Goal: Navigation & Orientation: Find specific page/section

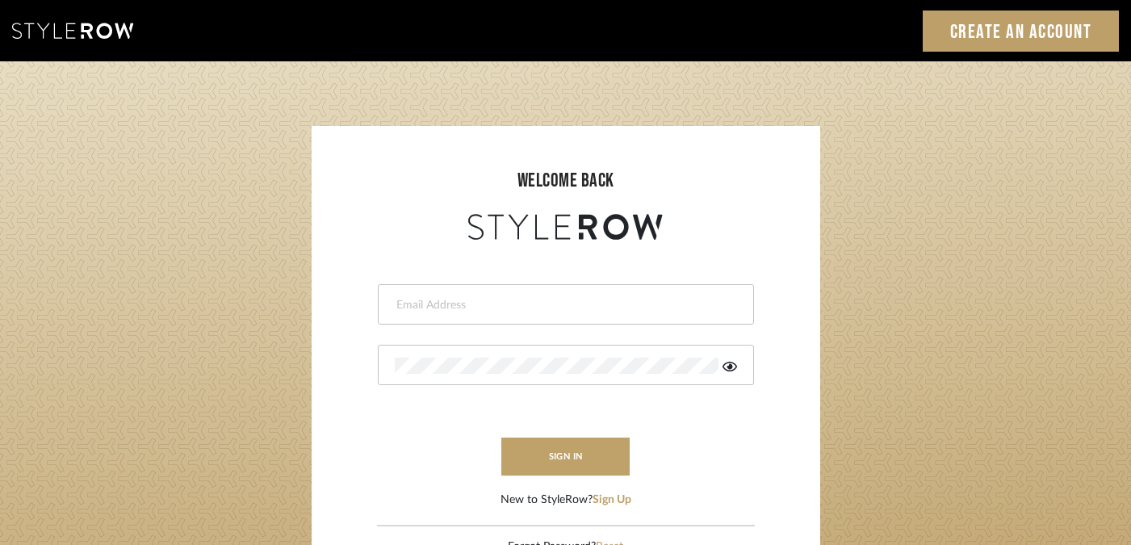
type input "[PERSON_NAME][EMAIL_ADDRESS][DOMAIN_NAME]"
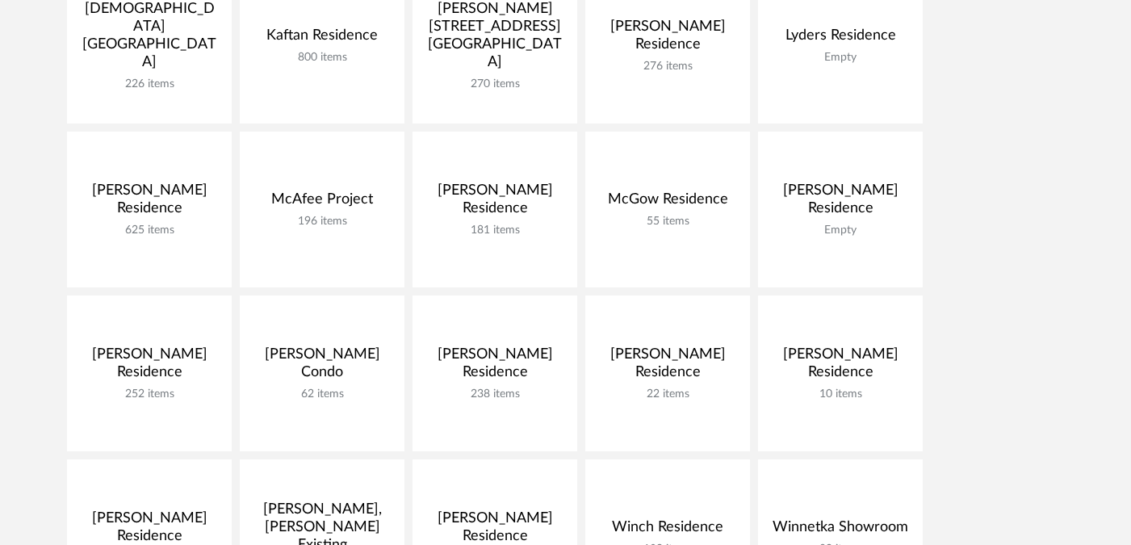
scroll to position [1002, 0]
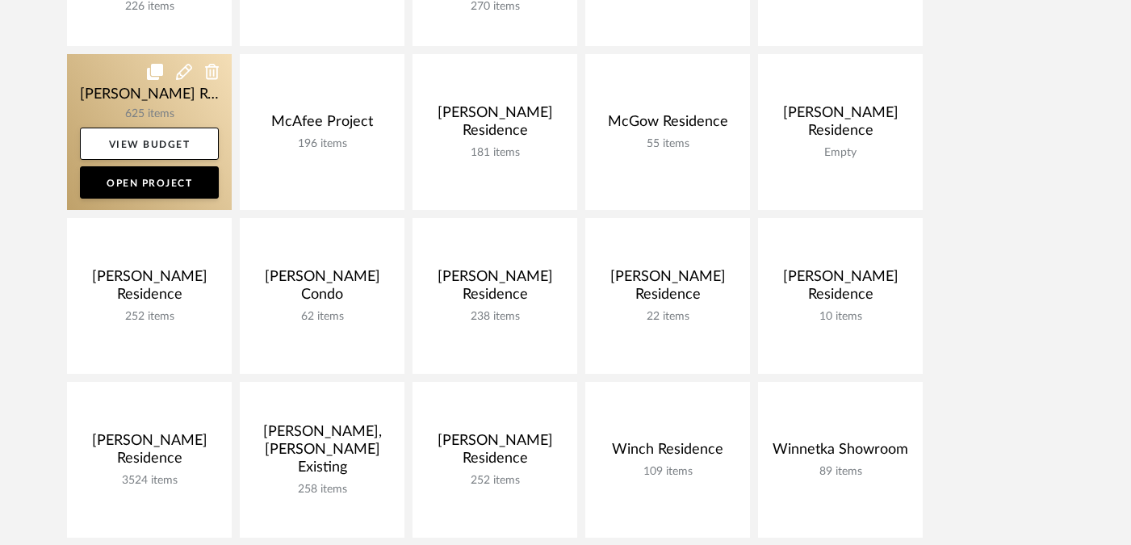
click at [167, 101] on link at bounding box center [149, 132] width 165 height 156
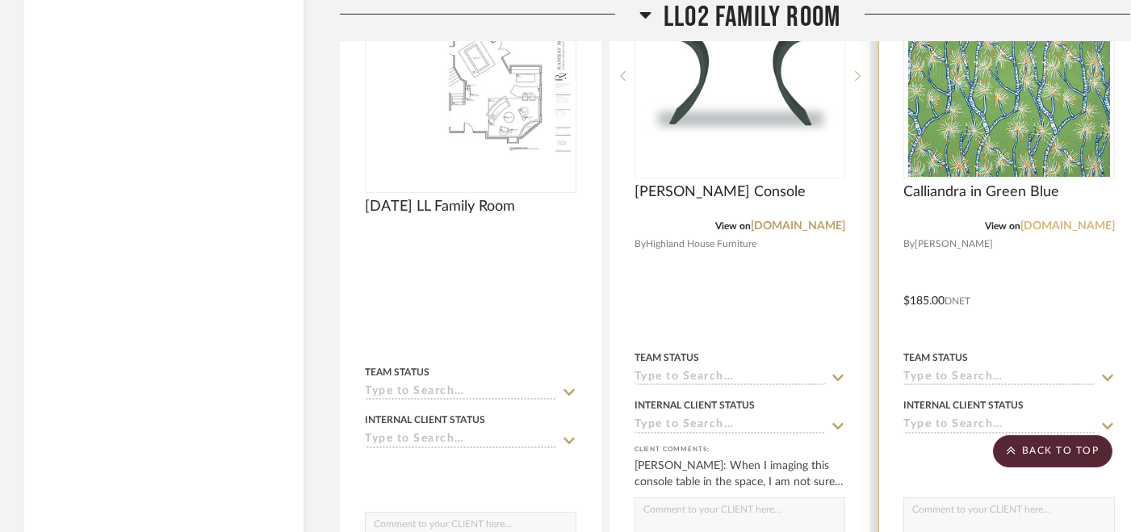
scroll to position [5775, 0]
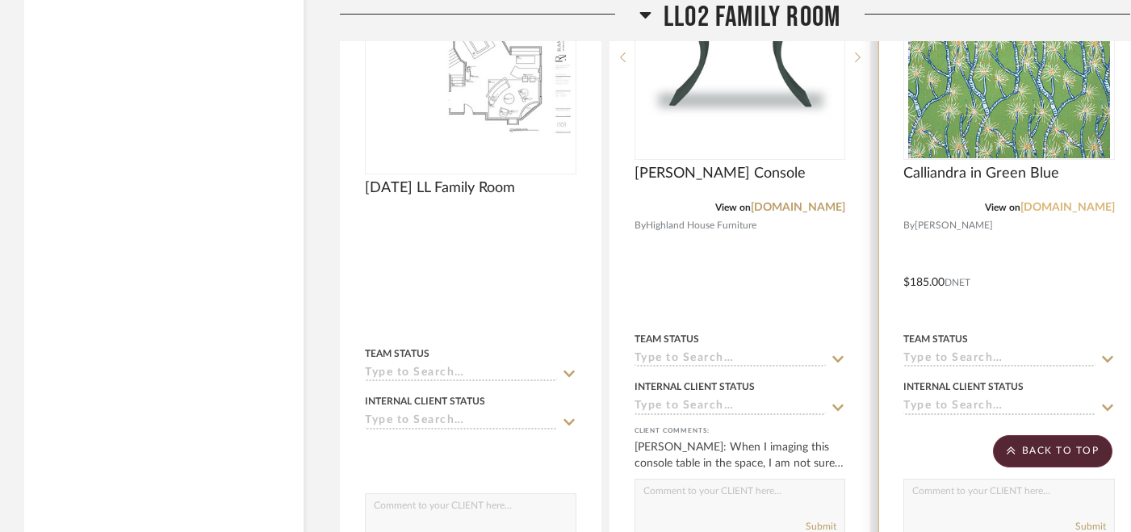
click at [1045, 204] on link "[DOMAIN_NAME]" at bounding box center [1068, 207] width 94 height 11
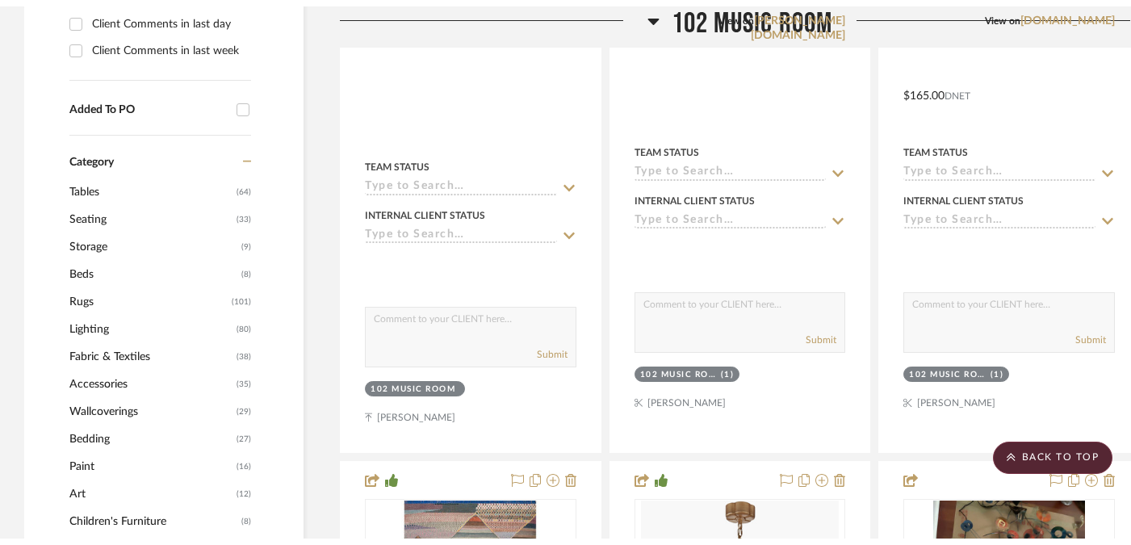
scroll to position [0, 0]
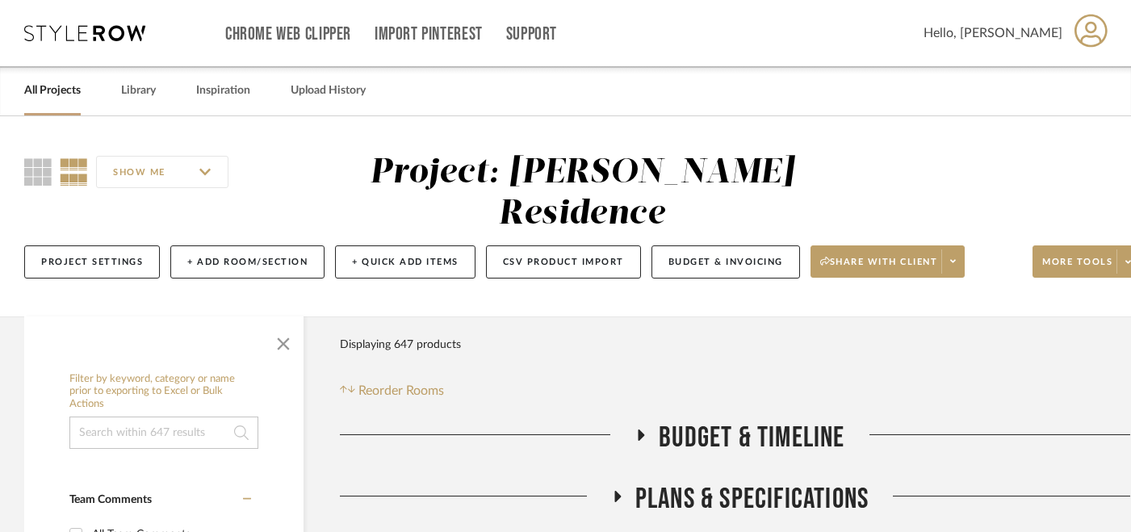
click at [48, 83] on link "All Projects" at bounding box center [52, 91] width 57 height 22
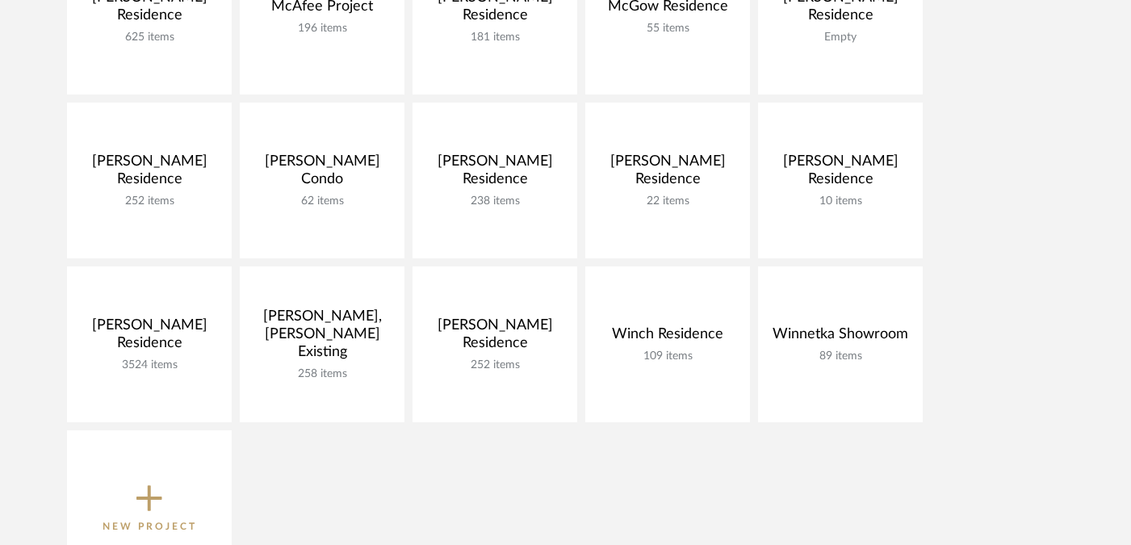
scroll to position [1121, 0]
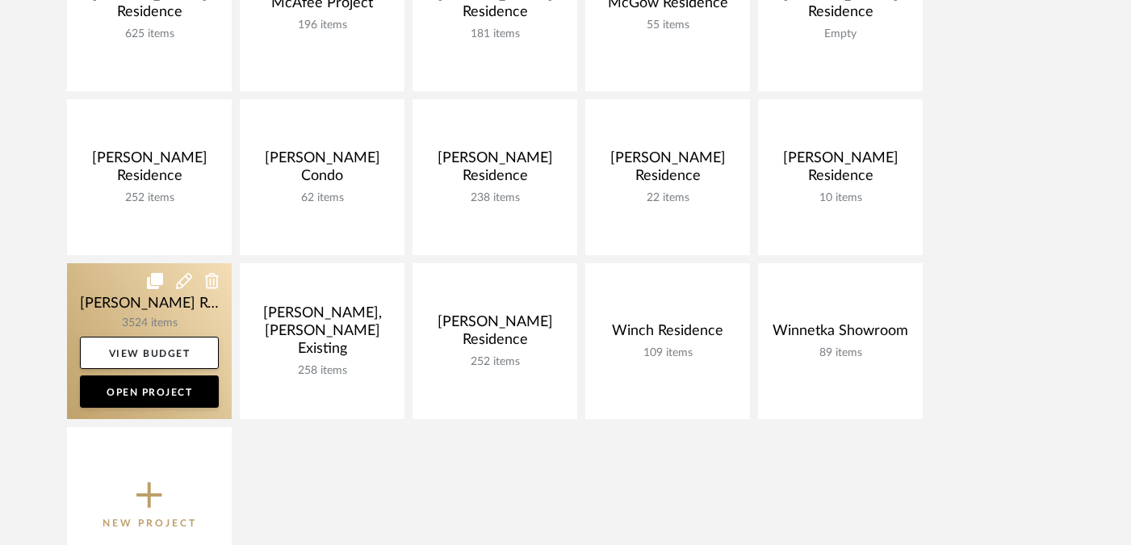
click at [104, 300] on link at bounding box center [149, 341] width 165 height 156
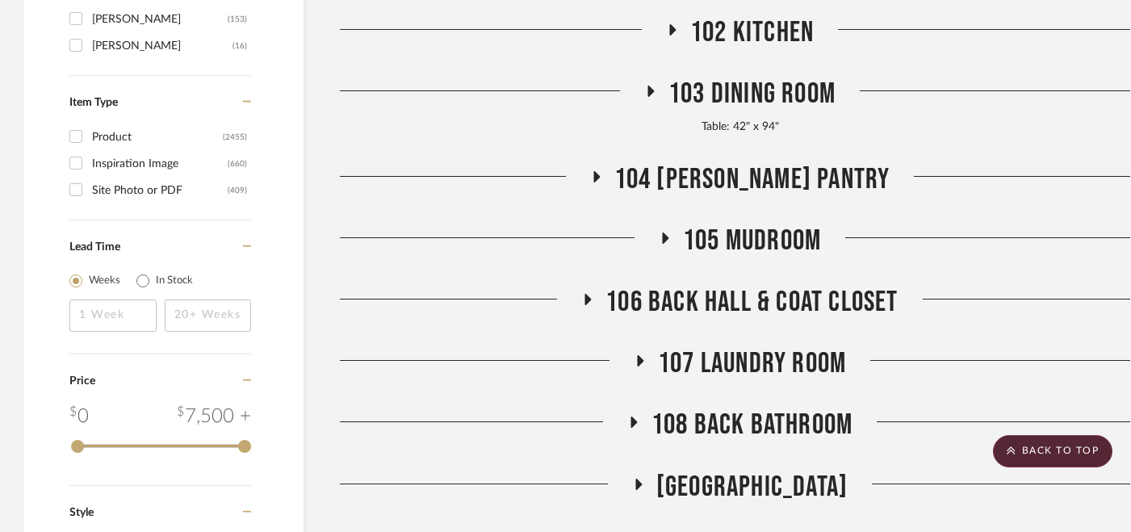
scroll to position [2960, 0]
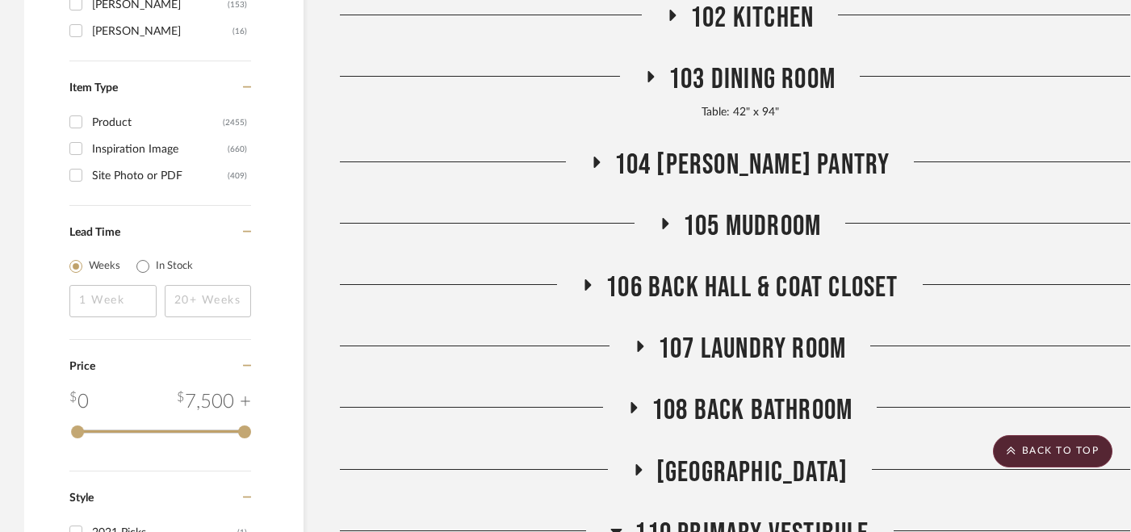
click at [728, 393] on span "108 Back Bathroom" at bounding box center [752, 410] width 201 height 35
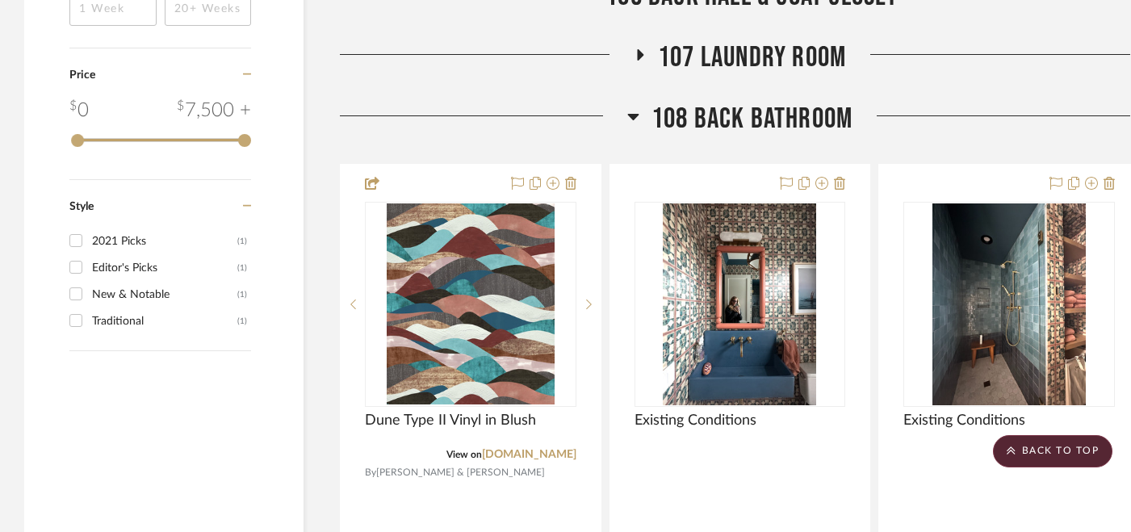
scroll to position [3252, 0]
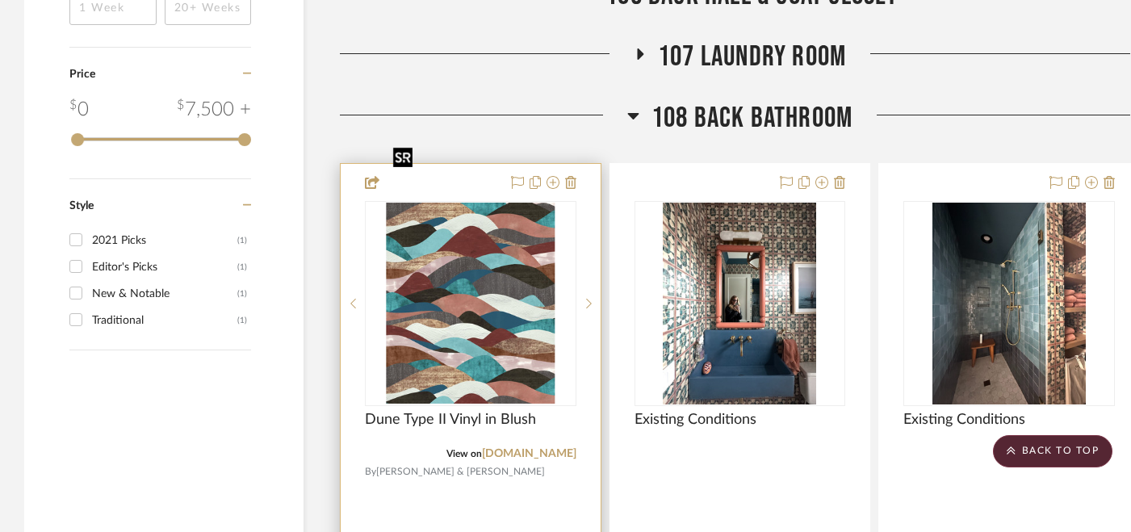
click at [0, 0] on img at bounding box center [0, 0] width 0 height 0
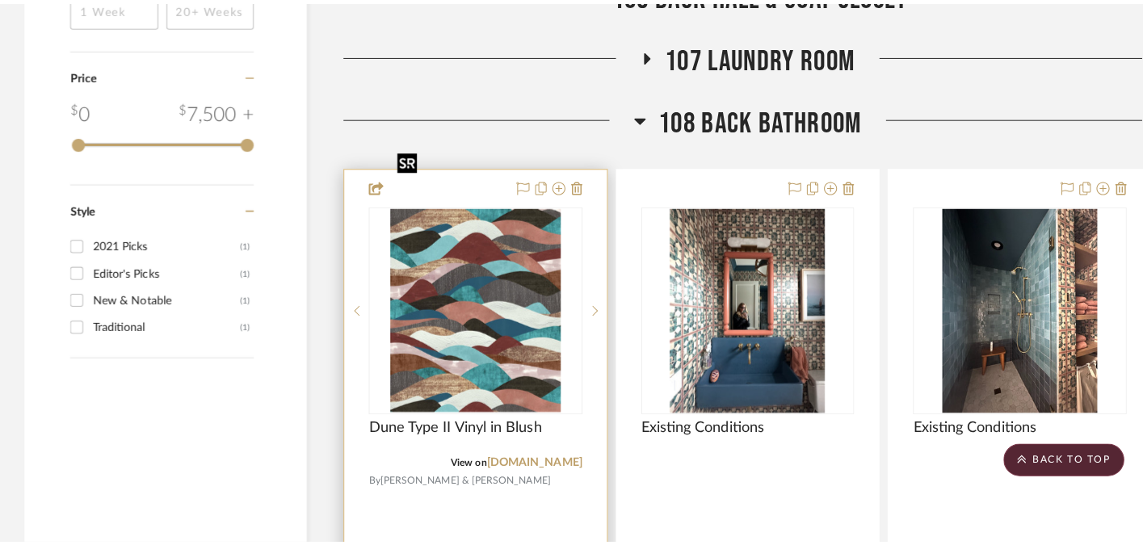
scroll to position [0, 0]
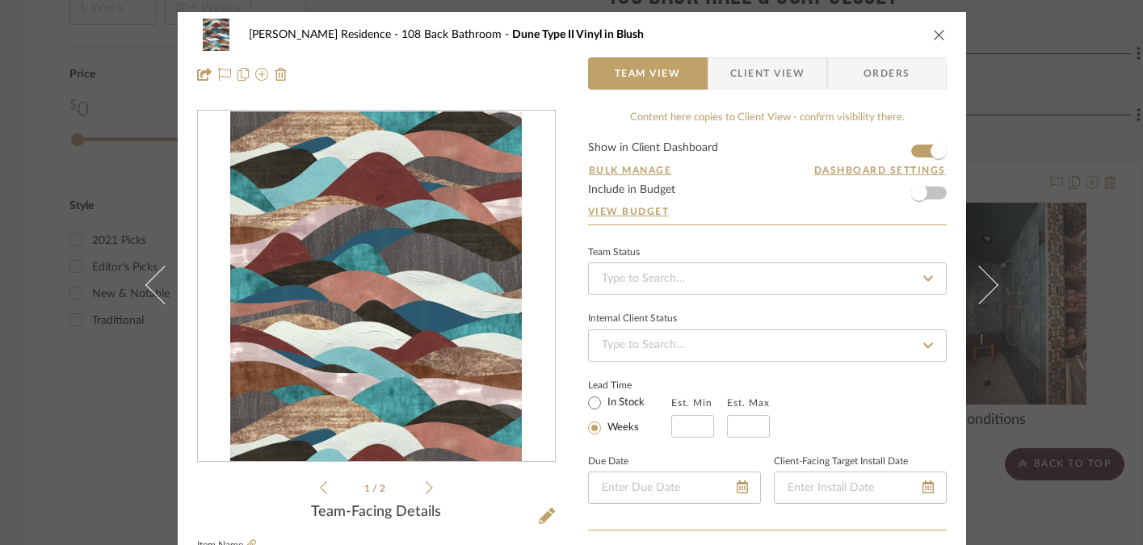
click at [736, 70] on span "Client View" at bounding box center [767, 73] width 74 height 32
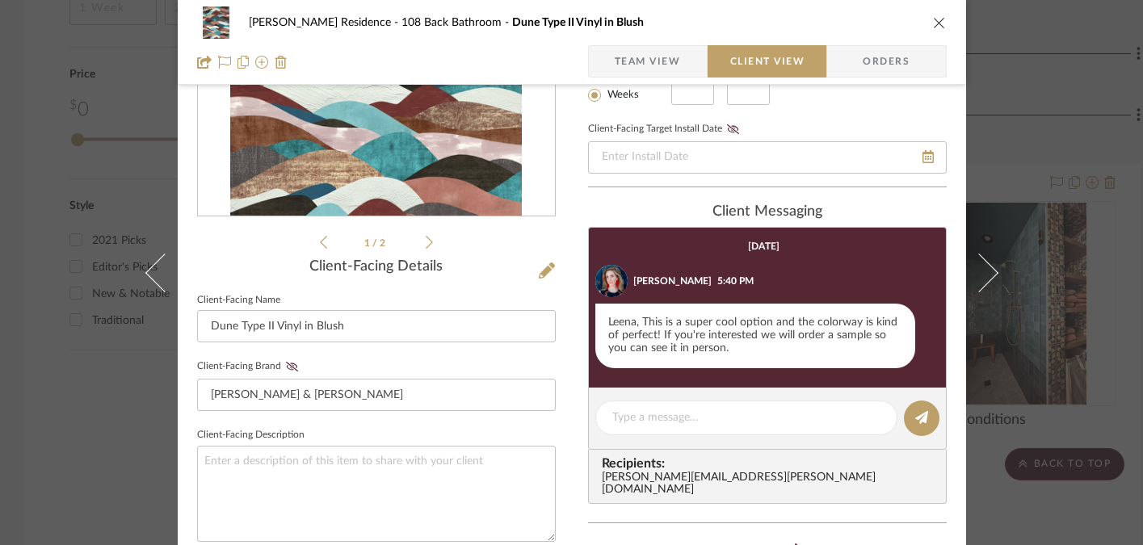
scroll to position [247, 0]
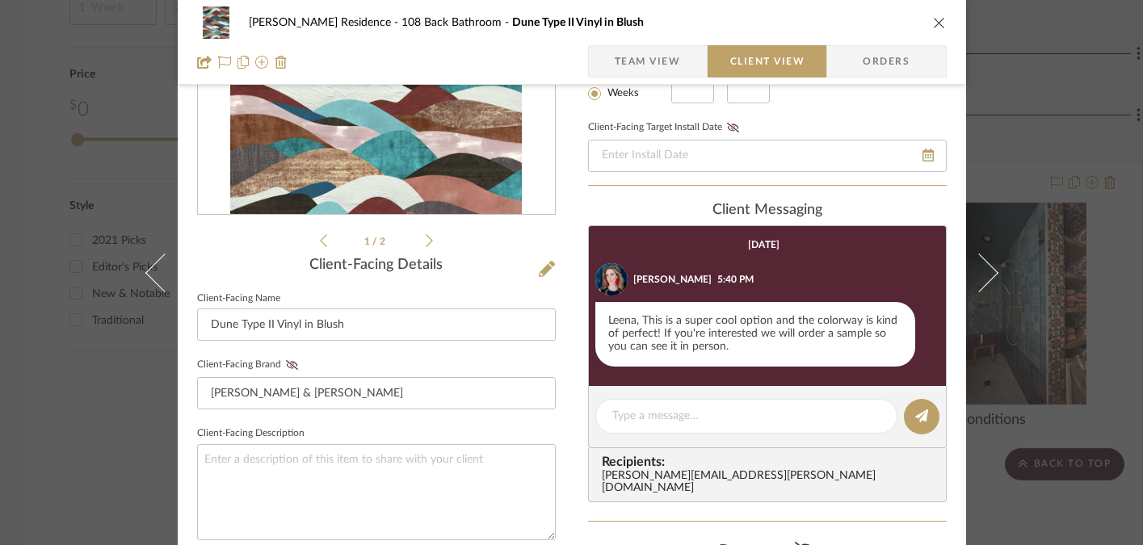
click at [1049, 200] on div "[PERSON_NAME] Residence 108 Back Bathroom Dune Type II Vinyl in Blush Team View…" at bounding box center [571, 272] width 1143 height 545
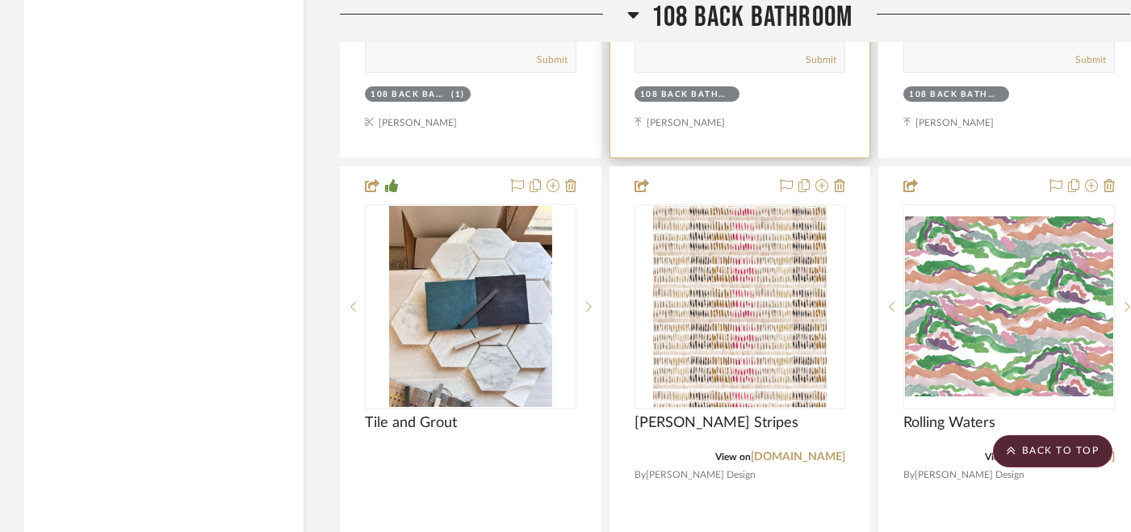
scroll to position [3972, 0]
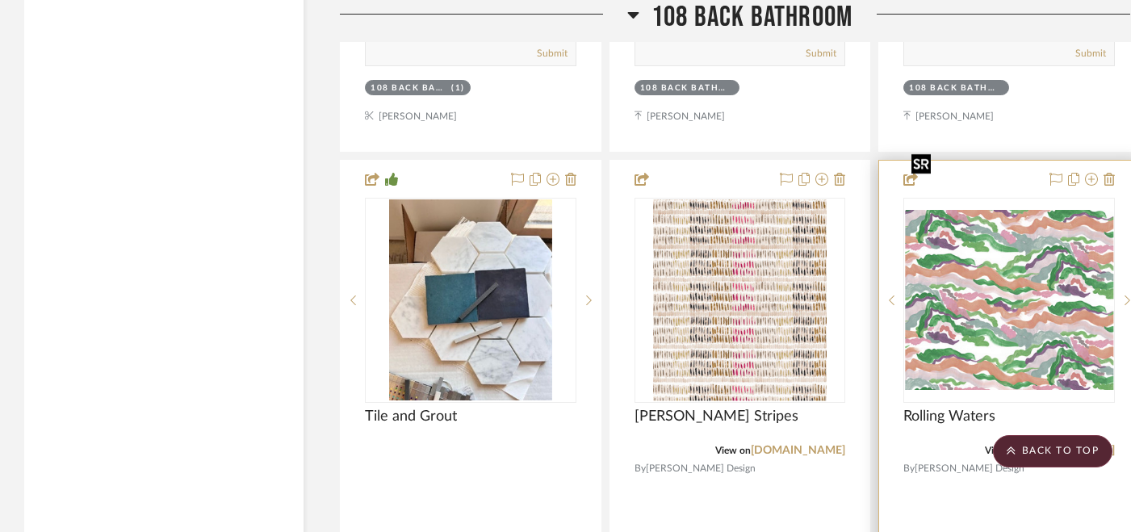
click at [0, 0] on img at bounding box center [0, 0] width 0 height 0
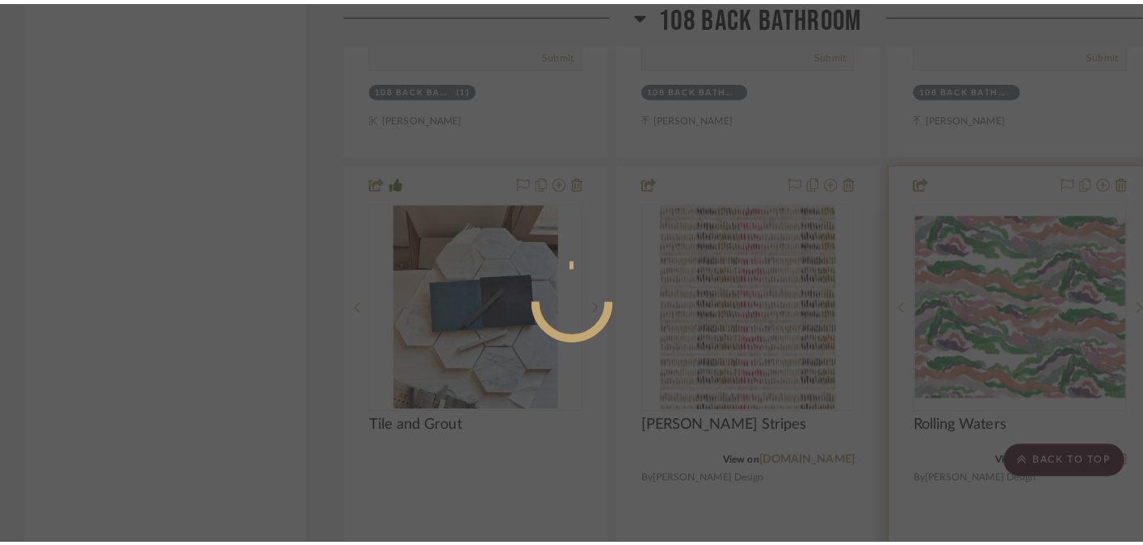
scroll to position [0, 0]
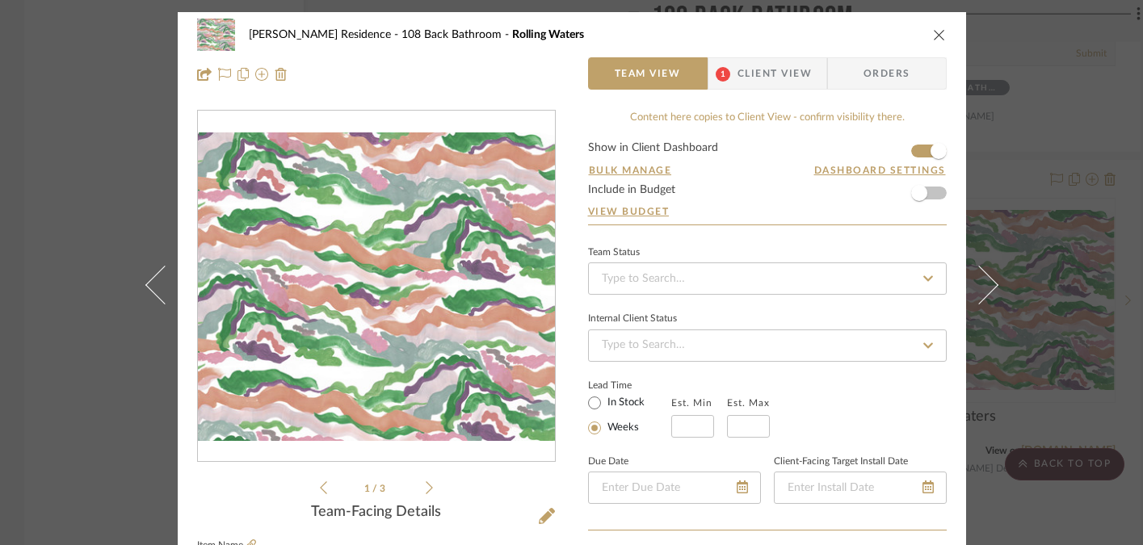
click at [740, 87] on span "Client View" at bounding box center [774, 73] width 74 height 32
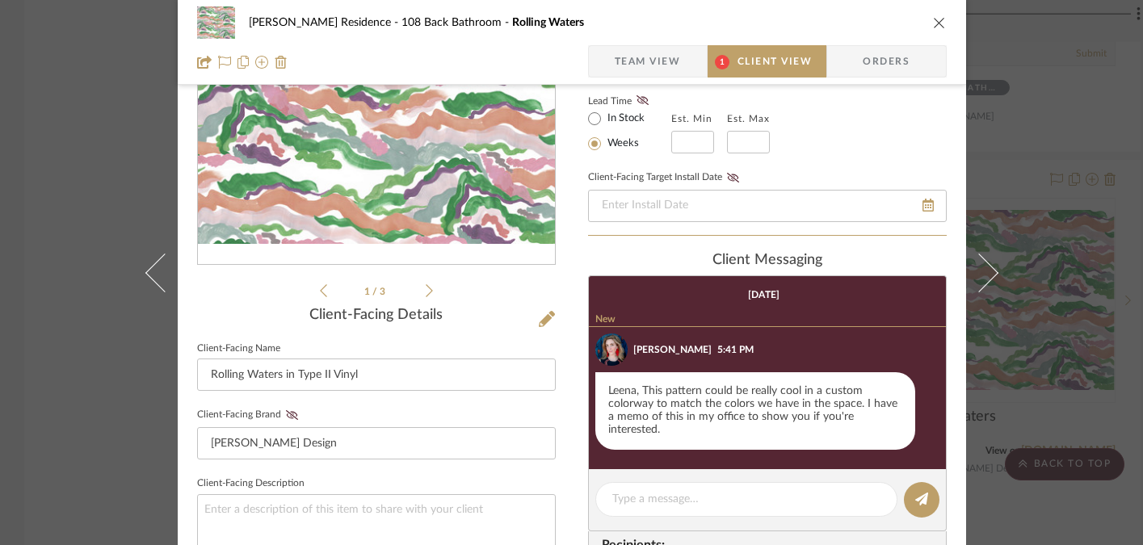
scroll to position [199, 0]
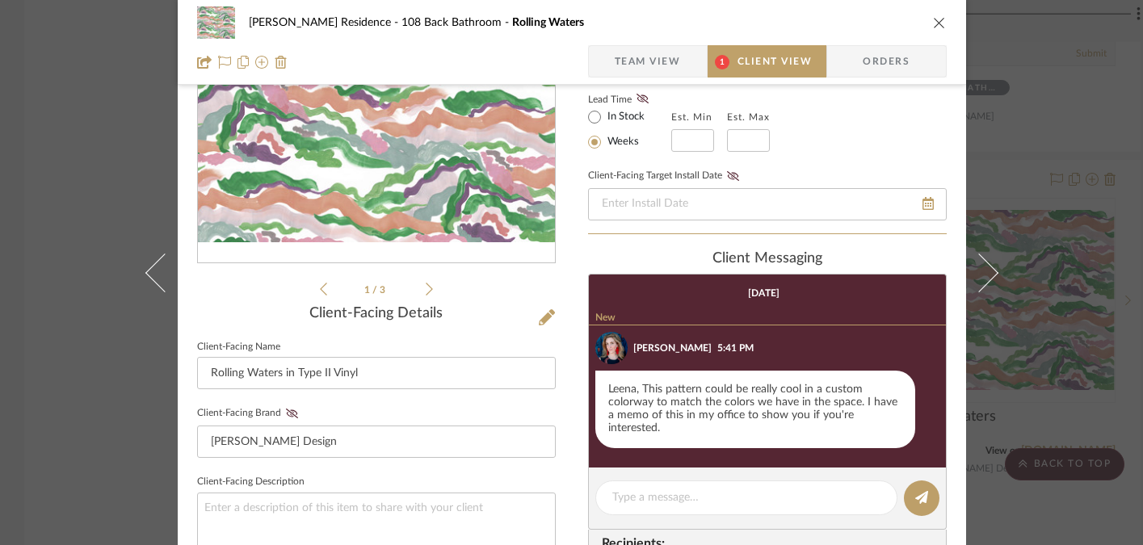
click at [1032, 185] on div "[PERSON_NAME] Residence 108 Back Bathroom Rolling Waters Team View 1 Client Vie…" at bounding box center [571, 272] width 1143 height 545
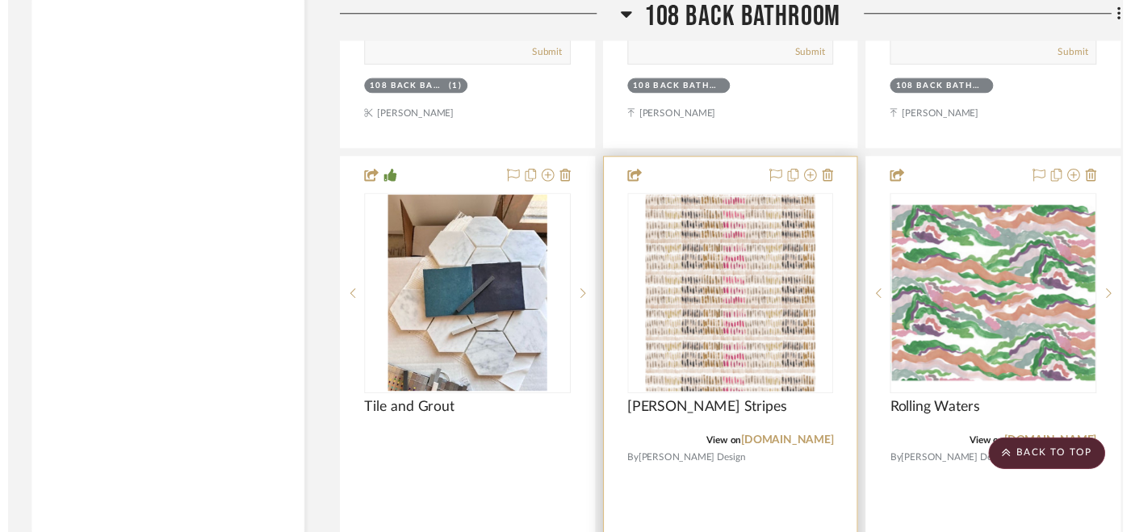
scroll to position [3972, 0]
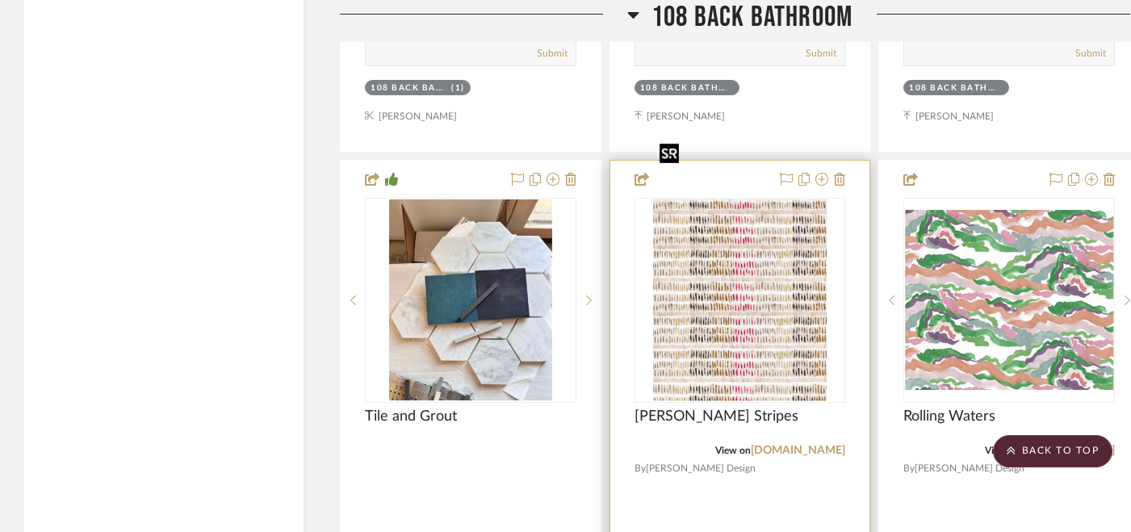
click at [774, 266] on img "0" at bounding box center [740, 300] width 174 height 202
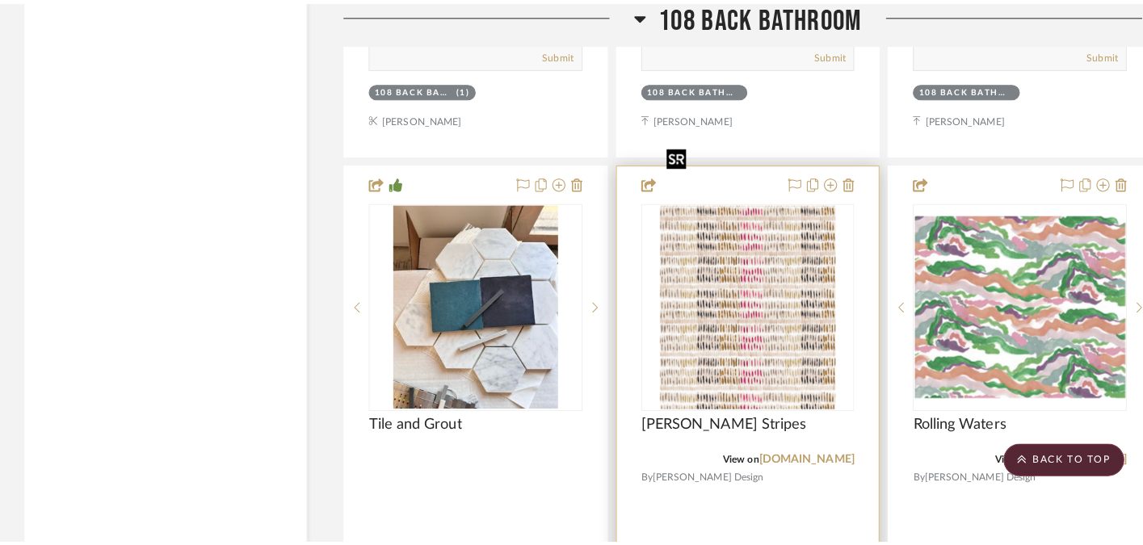
scroll to position [0, 0]
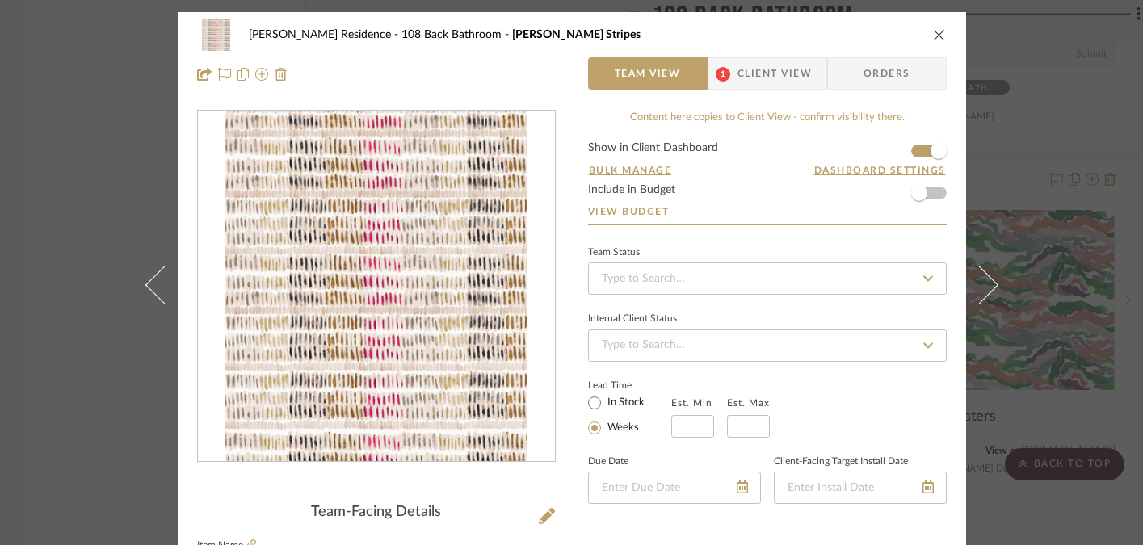
click at [765, 67] on span "Client View" at bounding box center [774, 73] width 74 height 32
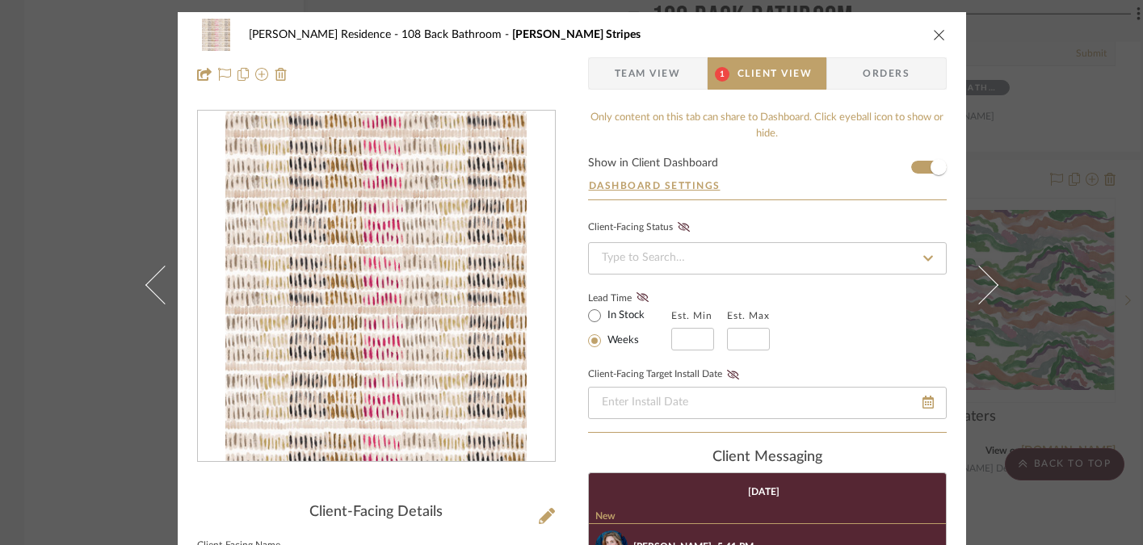
click at [1056, 266] on div "[PERSON_NAME] Residence 108 Back Bathroom [PERSON_NAME] Stripes Team View 1 Cli…" at bounding box center [571, 272] width 1143 height 545
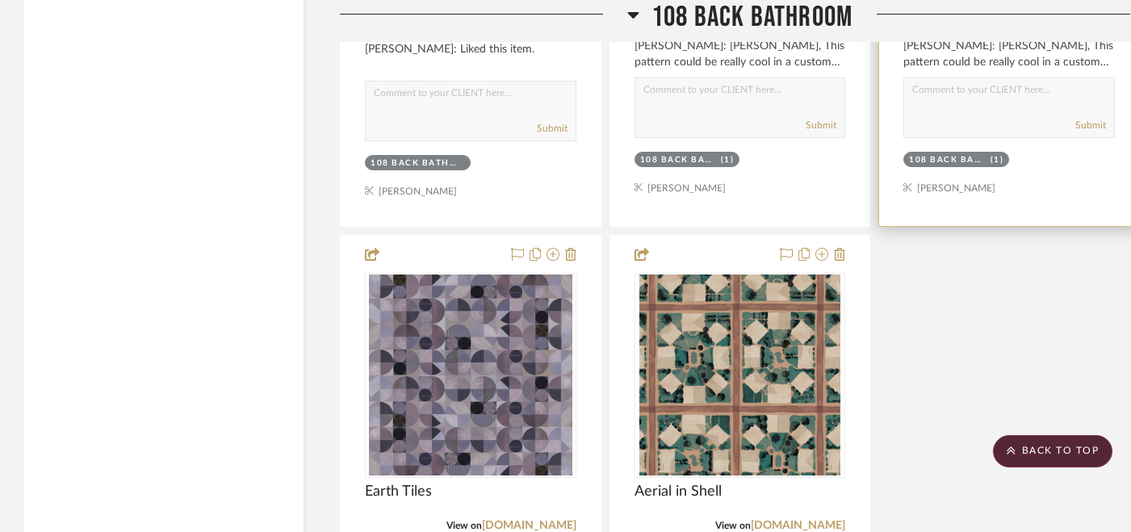
scroll to position [4665, 0]
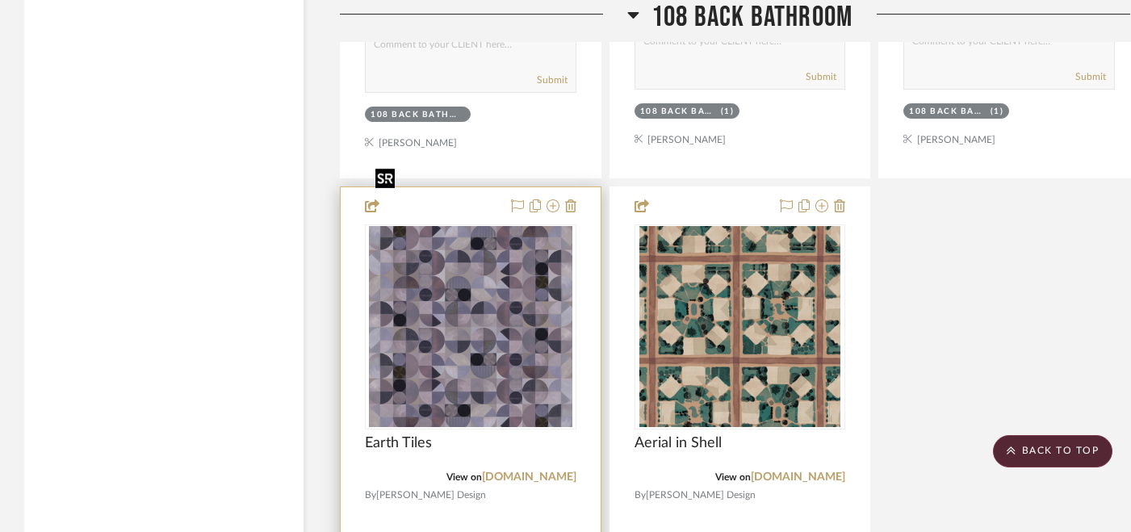
click at [0, 0] on img at bounding box center [0, 0] width 0 height 0
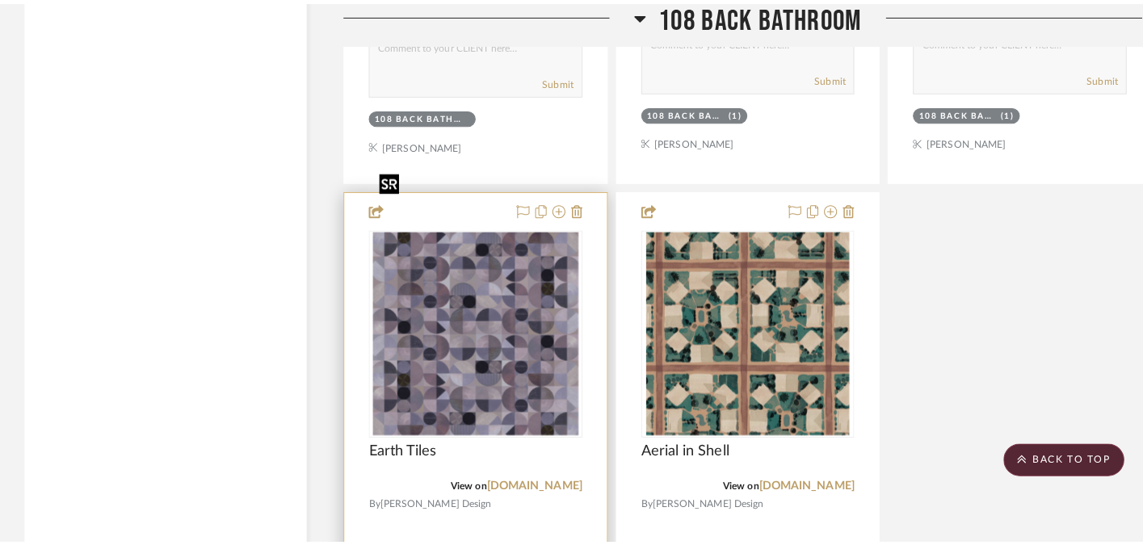
scroll to position [0, 0]
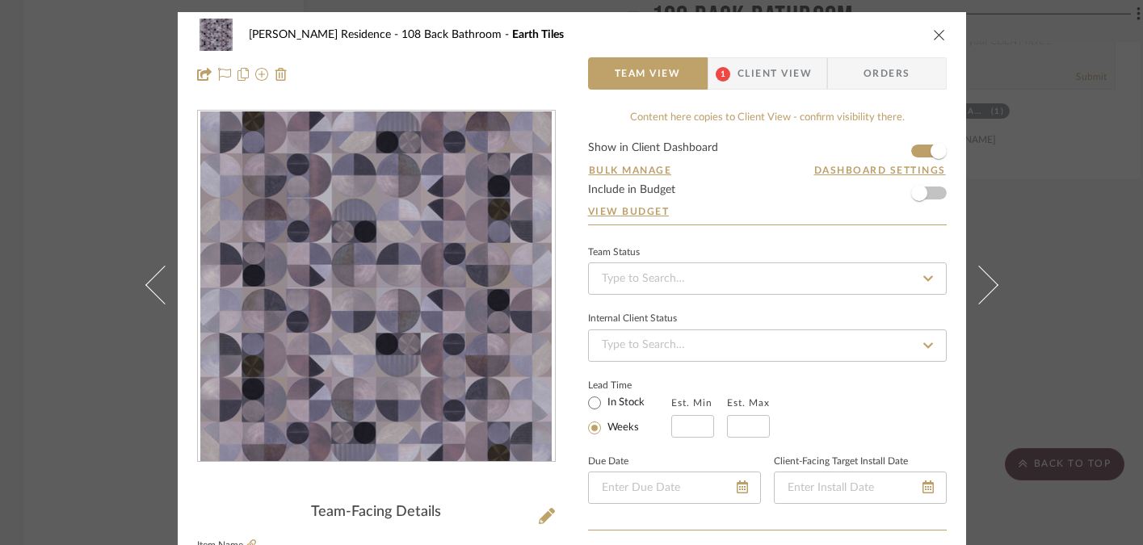
click at [722, 73] on span "1" at bounding box center [722, 74] width 15 height 15
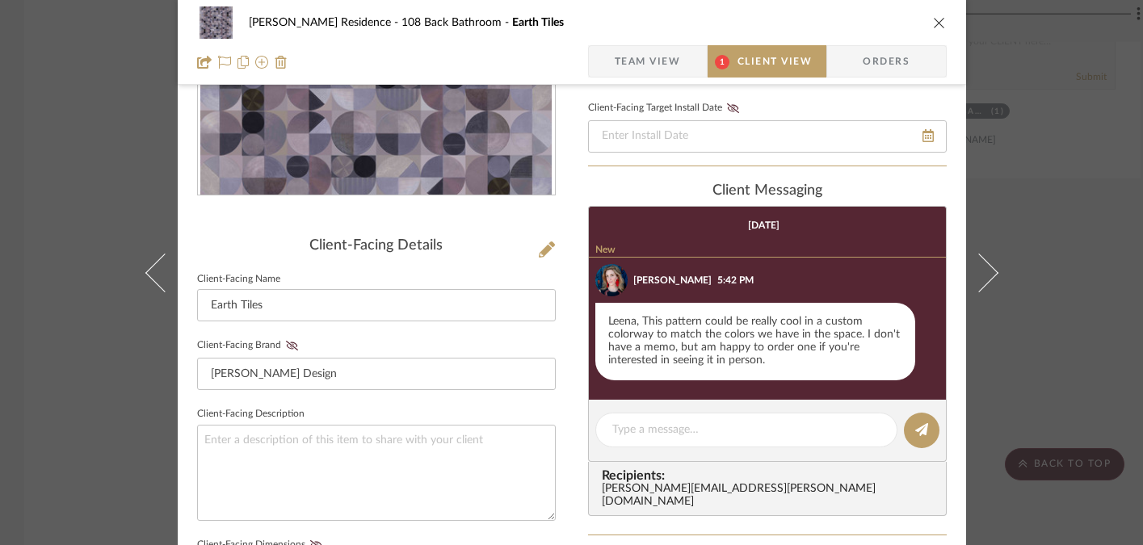
scroll to position [267, 0]
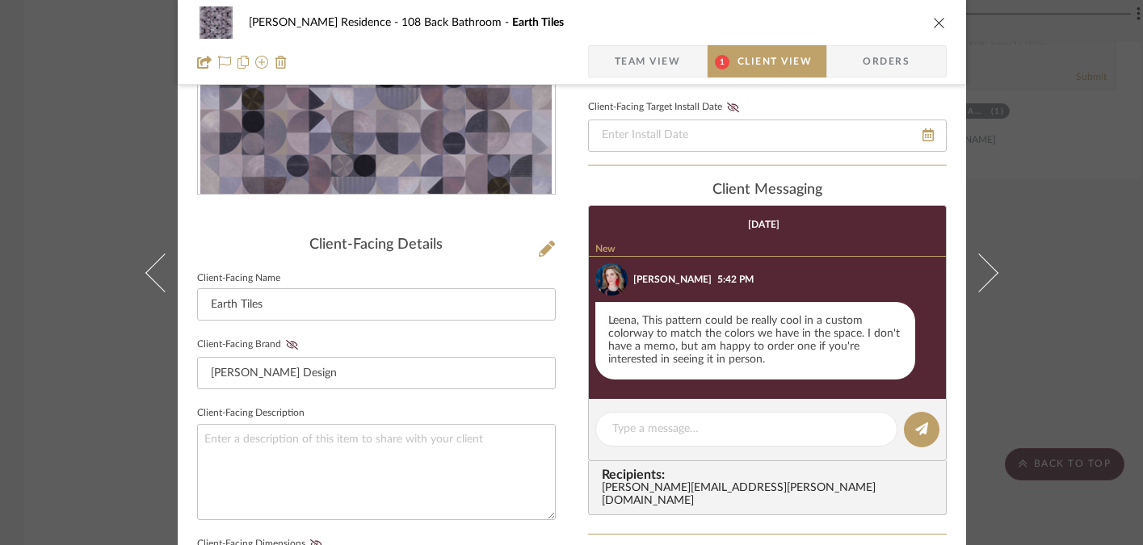
click at [1099, 221] on div "[PERSON_NAME] Residence 108 Back Bathroom Earth Tiles Team View 1 Client View O…" at bounding box center [571, 272] width 1143 height 545
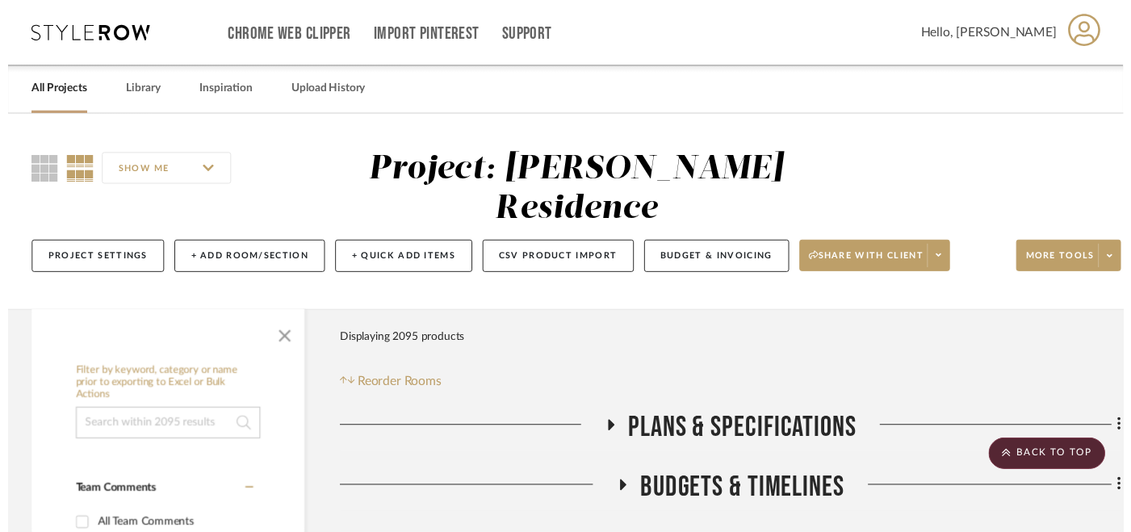
scroll to position [4665, 0]
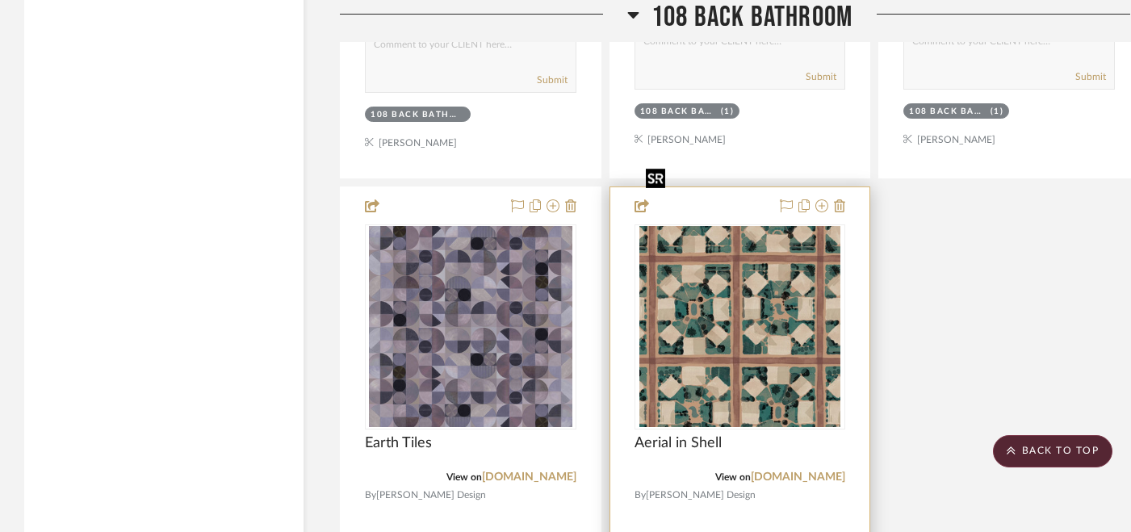
click at [747, 226] on img "0" at bounding box center [740, 327] width 201 height 202
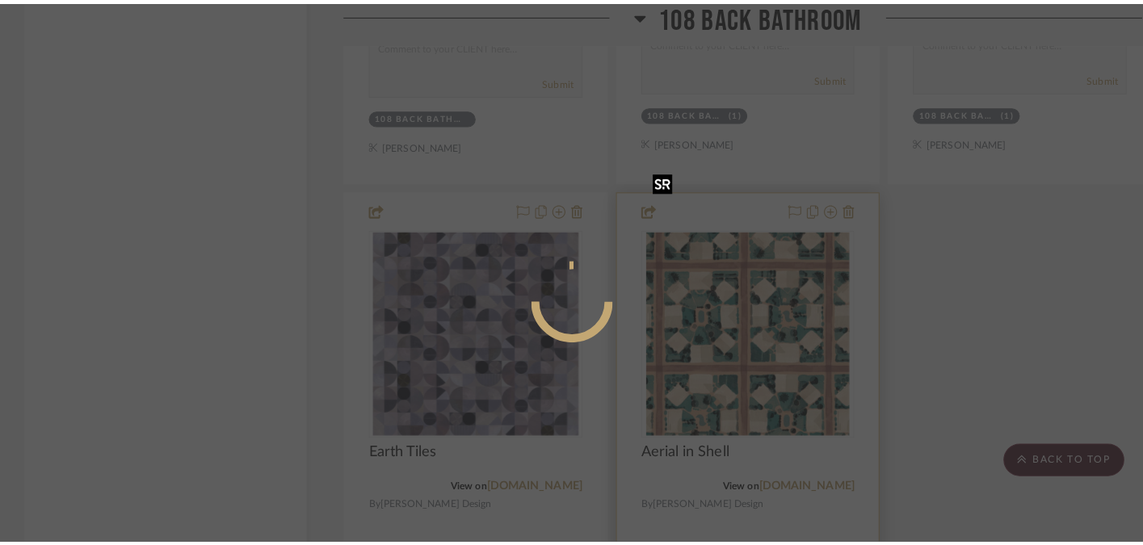
scroll to position [0, 0]
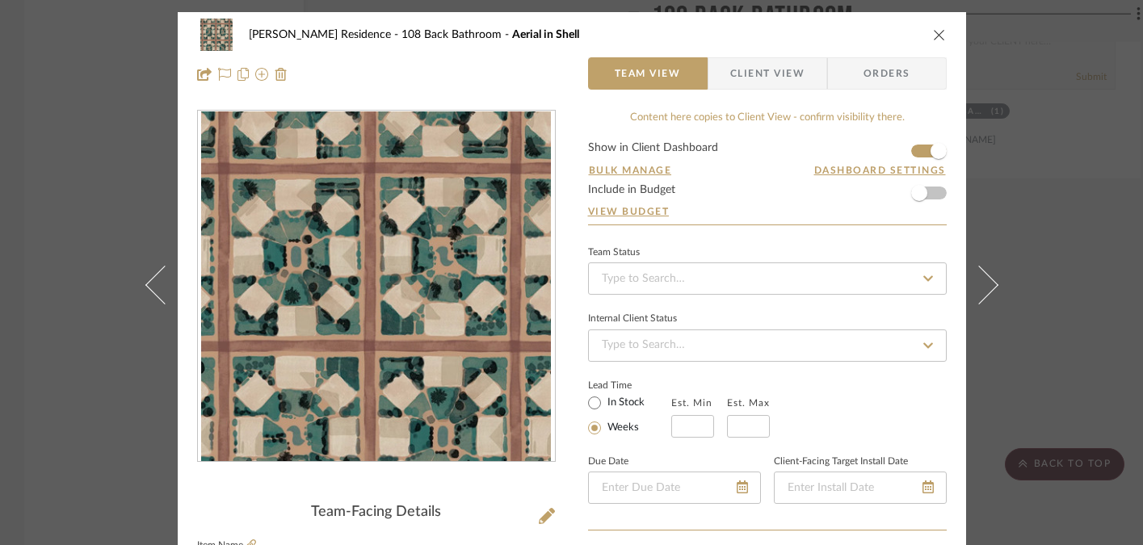
click at [1054, 157] on div "[PERSON_NAME] Residence 108 Back Bathroom Aerial in Shell Team View Client View…" at bounding box center [571, 272] width 1143 height 545
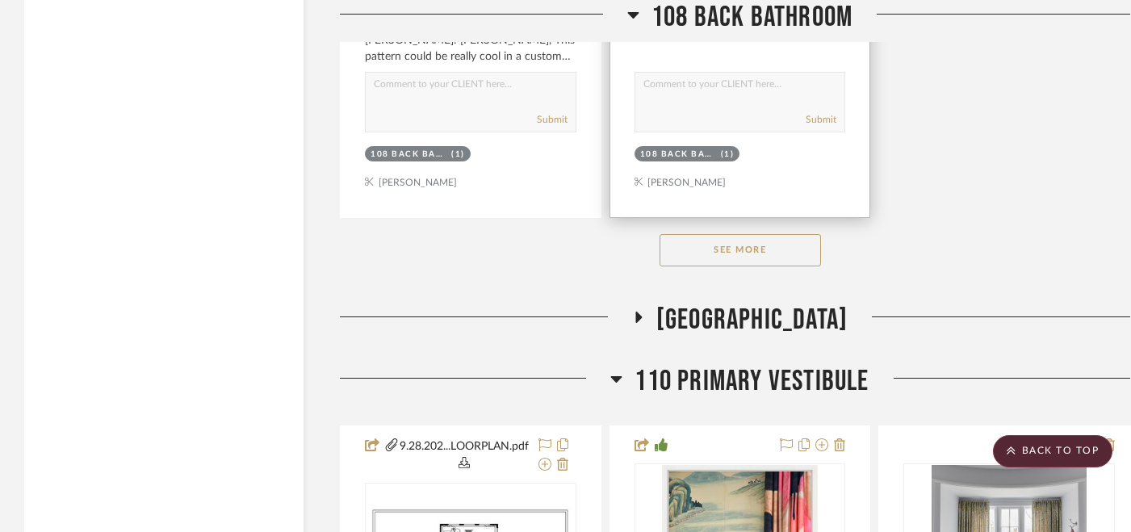
scroll to position [5379, 0]
